Goal: Transaction & Acquisition: Purchase product/service

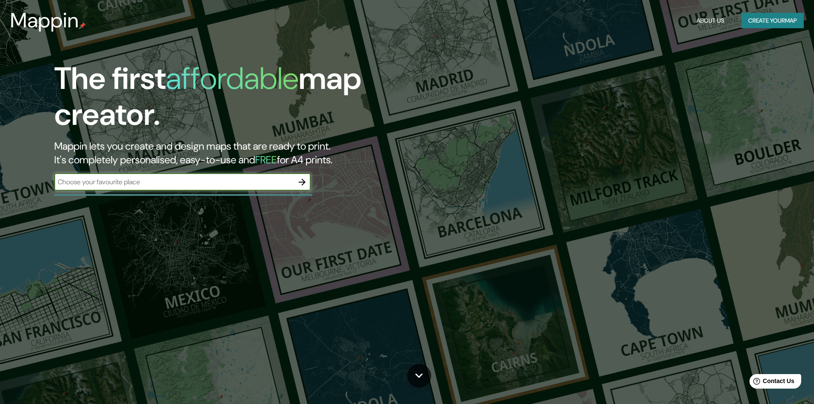
click at [149, 179] on input "text" at bounding box center [173, 182] width 239 height 10
type input "[GEOGRAPHIC_DATA]"
click at [147, 180] on input "[GEOGRAPHIC_DATA]" at bounding box center [173, 182] width 239 height 10
click at [298, 181] on icon "button" at bounding box center [302, 182] width 10 height 10
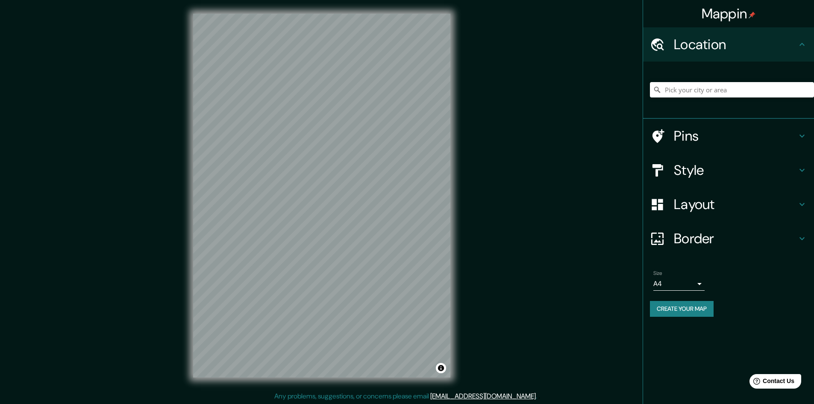
click at [749, 41] on h4 "Location" at bounding box center [735, 44] width 123 height 17
click at [695, 49] on h4 "Location" at bounding box center [735, 44] width 123 height 17
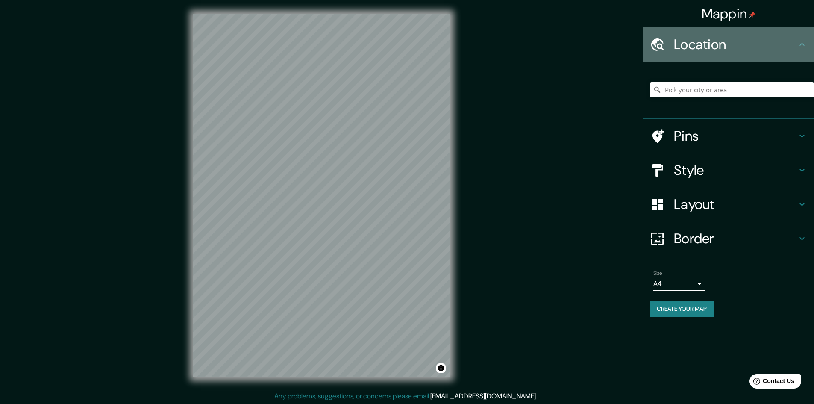
click at [797, 53] on div "Location" at bounding box center [728, 44] width 171 height 34
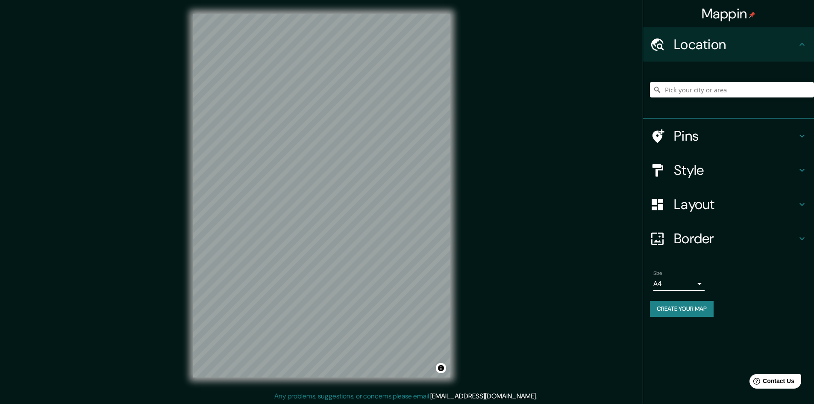
click at [802, 44] on icon at bounding box center [802, 44] width 10 height 10
click at [719, 87] on input "Pick your city or area" at bounding box center [732, 89] width 164 height 15
type input "VALENCIA [GEOGRAPHIC_DATA]"
click at [723, 91] on input "VALENCIA [GEOGRAPHIC_DATA]" at bounding box center [732, 89] width 164 height 15
click at [657, 89] on icon at bounding box center [657, 89] width 9 height 9
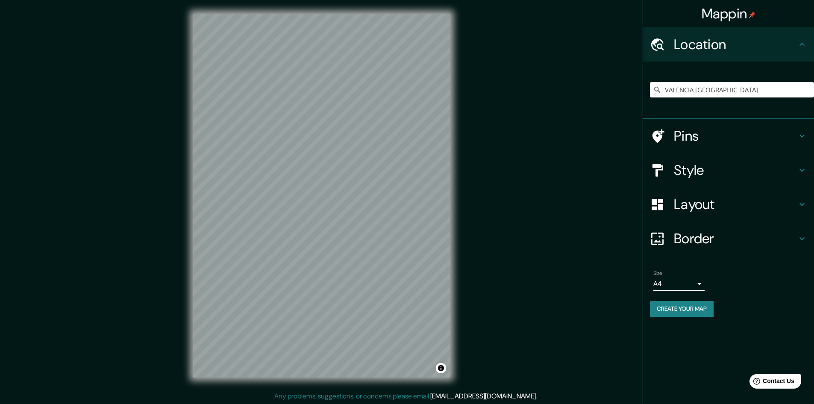
click at [655, 89] on icon at bounding box center [657, 89] width 9 height 9
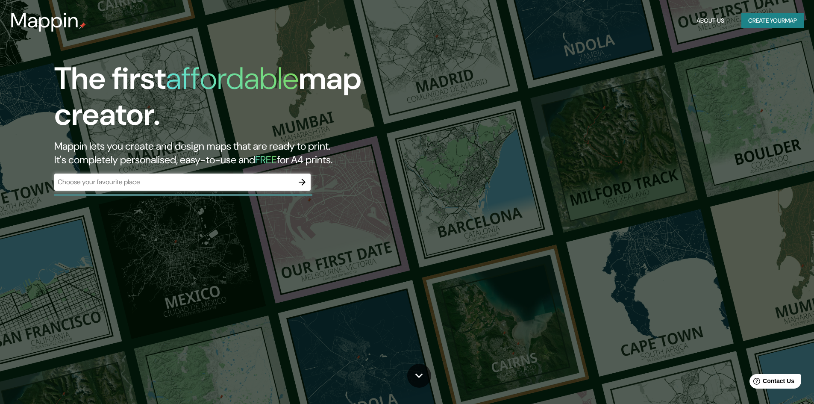
drag, startPoint x: 235, startPoint y: 175, endPoint x: 227, endPoint y: 182, distance: 10.3
click at [234, 175] on div "​" at bounding box center [182, 181] width 256 height 17
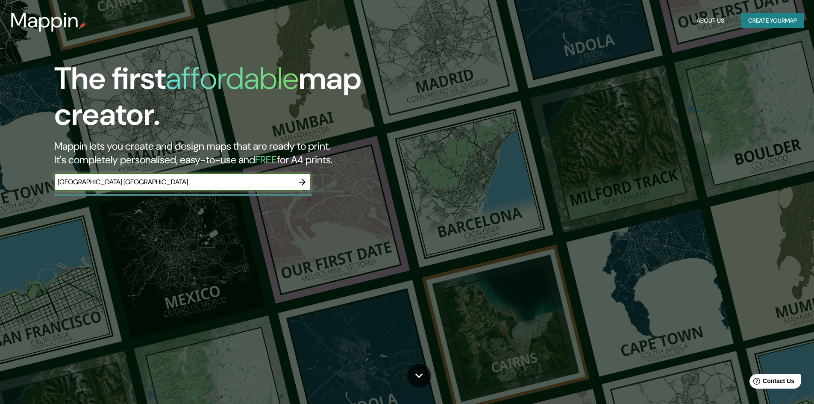
type input "[GEOGRAPHIC_DATA] [GEOGRAPHIC_DATA]"
click at [303, 179] on icon "button" at bounding box center [302, 182] width 7 height 7
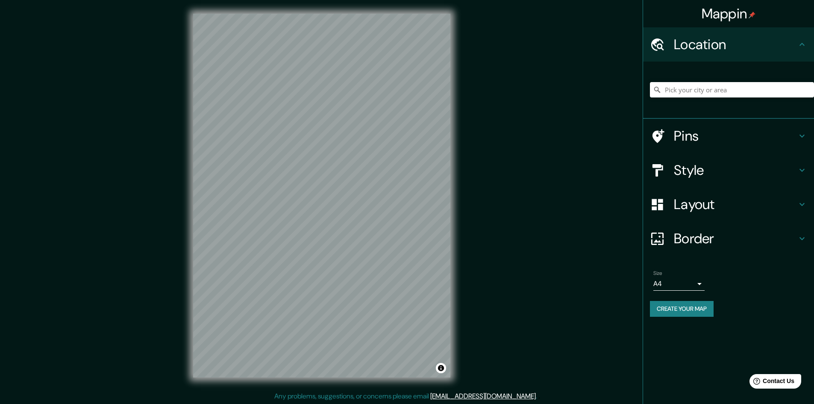
click at [693, 137] on h4 "Pins" at bounding box center [735, 135] width 123 height 17
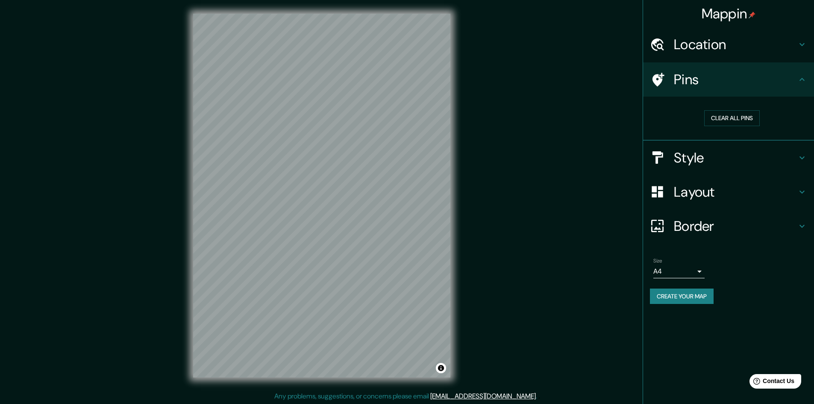
click at [711, 157] on h4 "Style" at bounding box center [735, 157] width 123 height 17
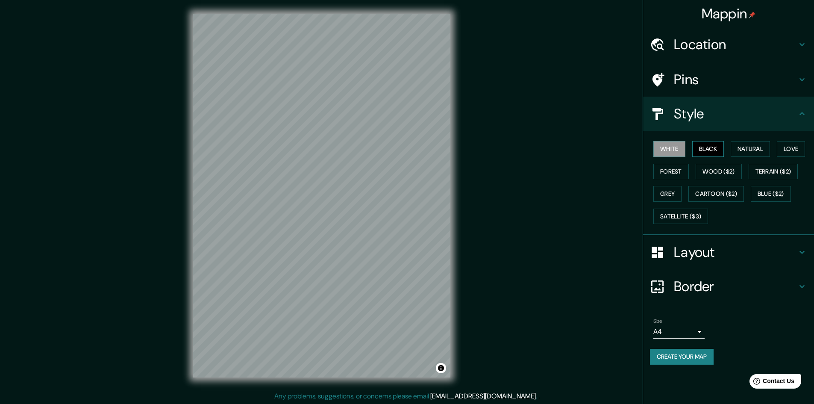
click at [706, 148] on button "Black" at bounding box center [708, 149] width 32 height 16
click at [749, 148] on button "Natural" at bounding box center [750, 149] width 39 height 16
click at [788, 149] on button "Love" at bounding box center [791, 149] width 28 height 16
click at [682, 171] on button "Forest" at bounding box center [670, 172] width 35 height 16
click at [711, 171] on button "Wood ($2)" at bounding box center [719, 172] width 46 height 16
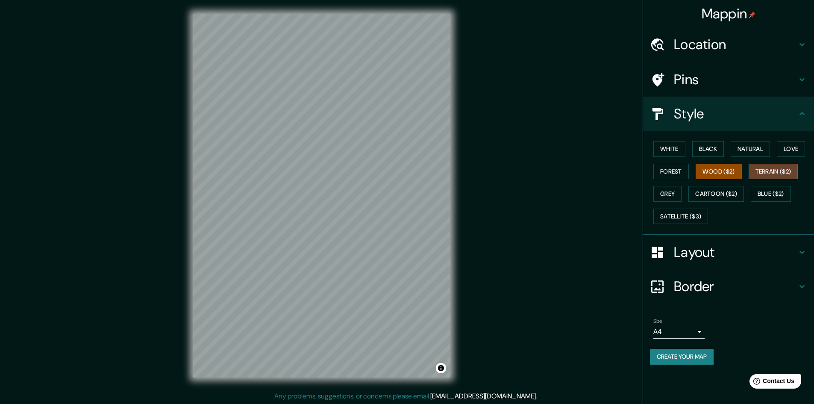
click at [776, 171] on button "Terrain ($2)" at bounding box center [774, 172] width 50 height 16
click at [732, 191] on button "Cartoon ($2)" at bounding box center [716, 194] width 56 height 16
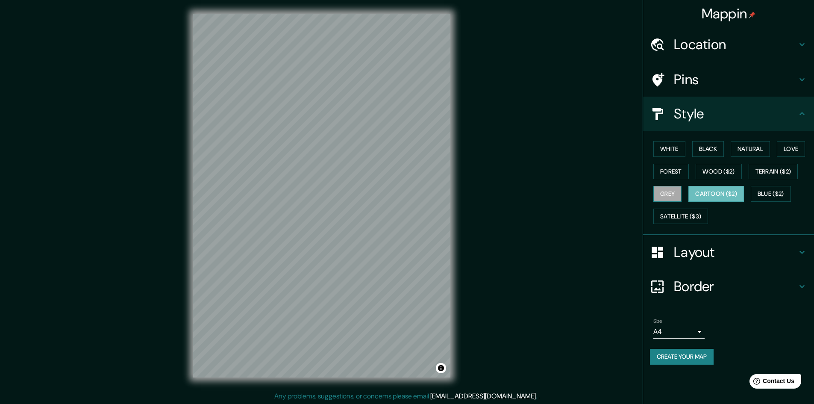
click at [668, 191] on button "Grey" at bounding box center [667, 194] width 28 height 16
click at [676, 149] on button "White" at bounding box center [669, 149] width 32 height 16
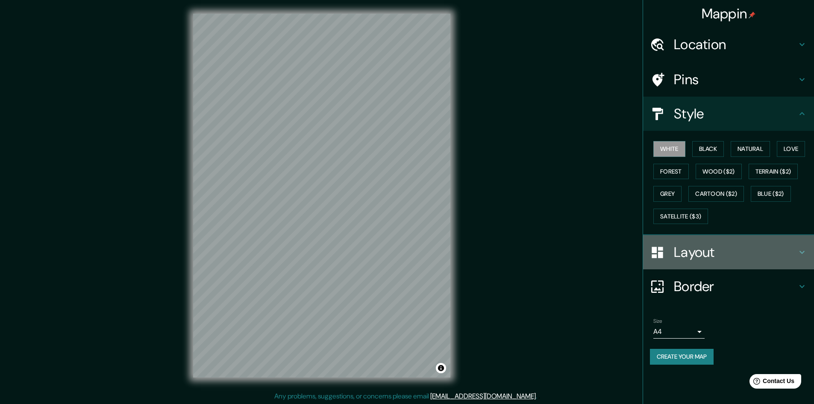
click at [691, 251] on h4 "Layout" at bounding box center [735, 252] width 123 height 17
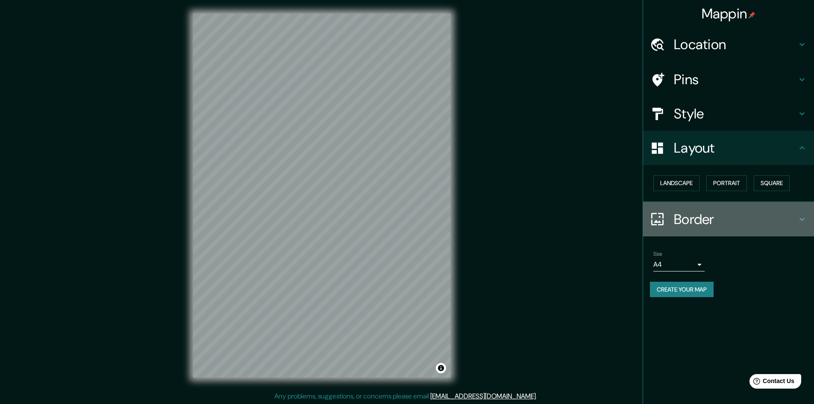
click at [685, 220] on h4 "Border" at bounding box center [735, 219] width 123 height 17
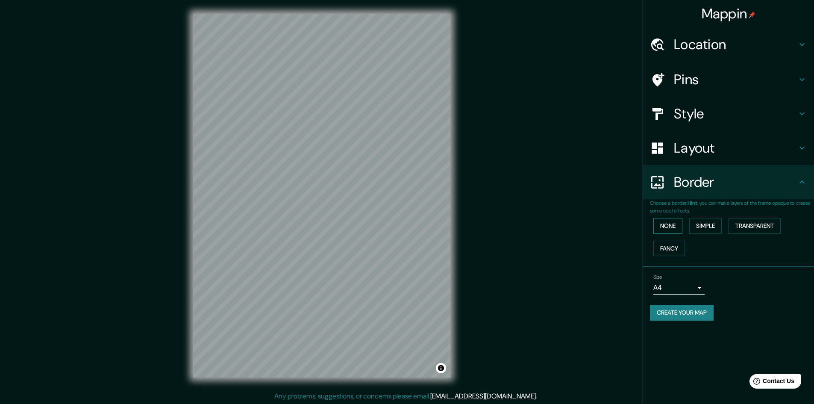
click at [666, 222] on button "None" at bounding box center [667, 226] width 29 height 16
click at [710, 151] on h4 "Layout" at bounding box center [735, 147] width 123 height 17
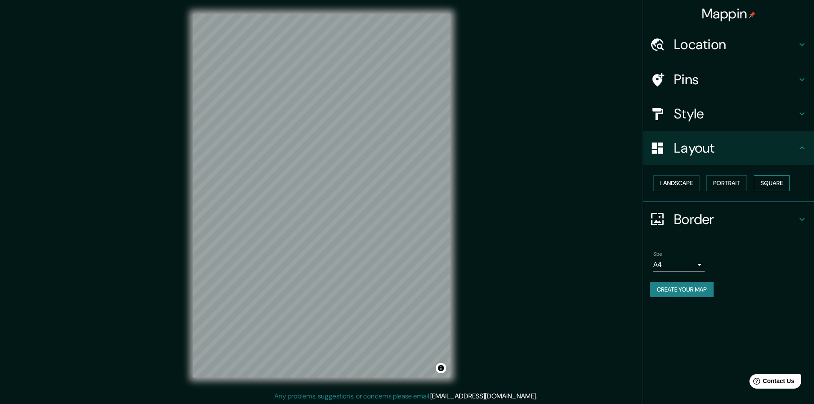
click at [766, 182] on button "Square" at bounding box center [772, 183] width 36 height 16
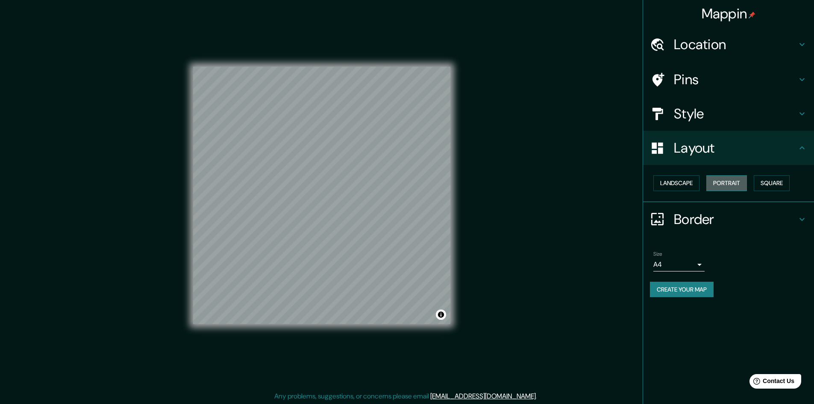
click at [734, 183] on button "Portrait" at bounding box center [726, 183] width 41 height 16
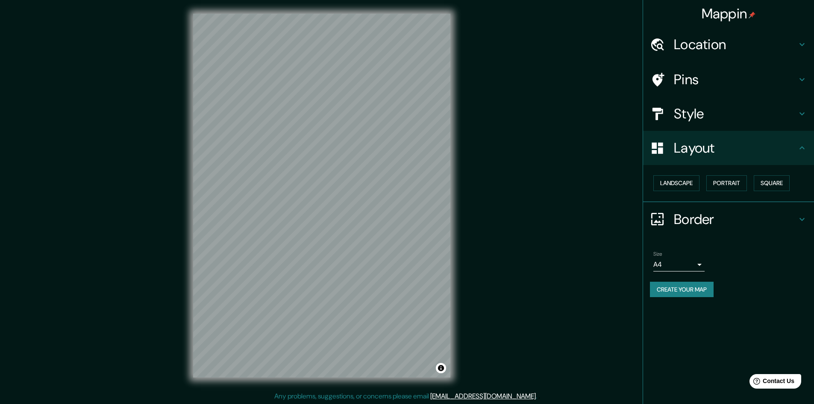
click at [703, 183] on div "Landscape [GEOGRAPHIC_DATA]" at bounding box center [732, 183] width 164 height 23
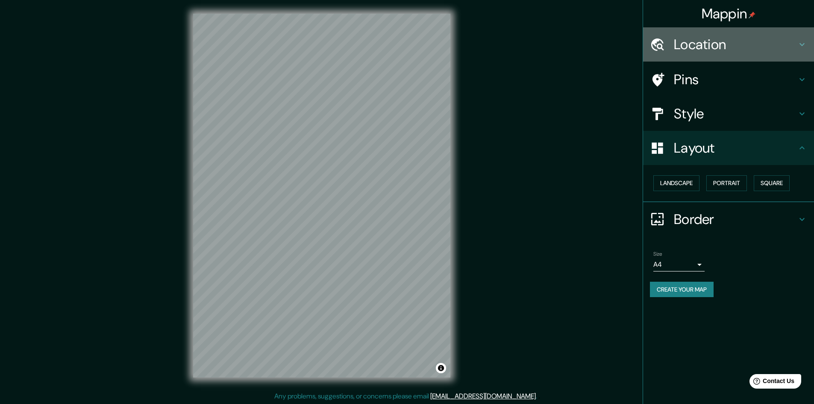
click at [694, 35] on div "Location" at bounding box center [728, 44] width 171 height 34
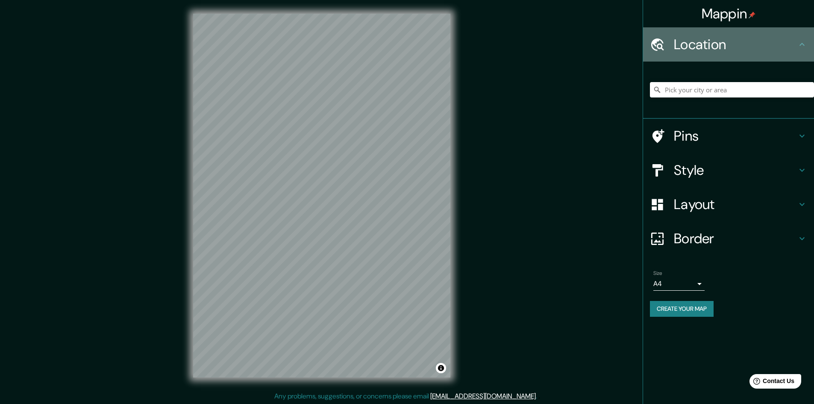
click at [691, 44] on h4 "Location" at bounding box center [735, 44] width 123 height 17
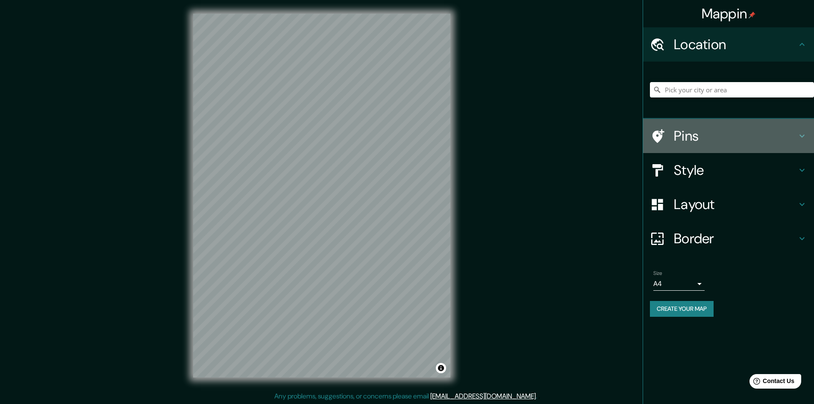
click at [676, 141] on h4 "Pins" at bounding box center [735, 135] width 123 height 17
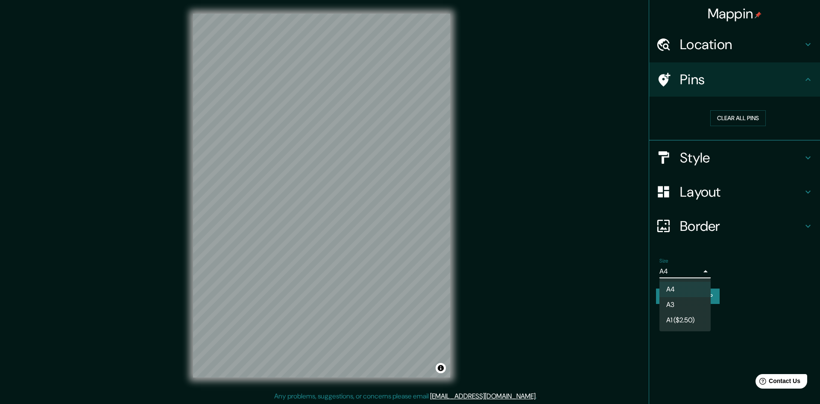
click at [699, 271] on body "Mappin Location Pins Clear all pins Style Layout Border Choose a border. Hint :…" at bounding box center [410, 202] width 820 height 404
click at [701, 271] on div at bounding box center [410, 202] width 820 height 404
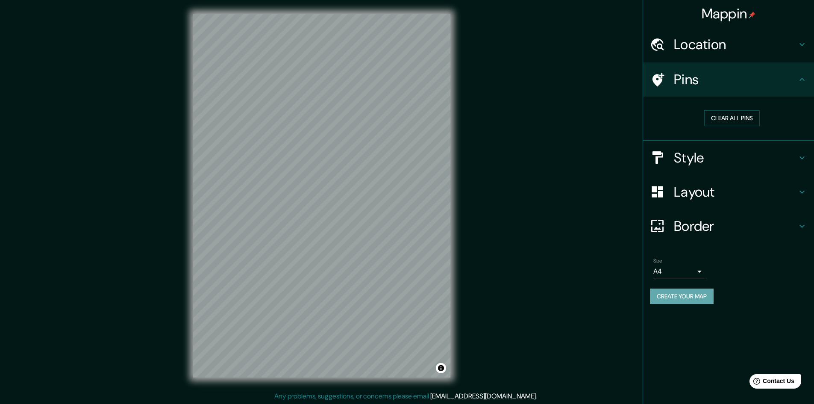
click at [702, 300] on button "Create your map" at bounding box center [682, 296] width 64 height 16
